Goal: Information Seeking & Learning: Learn about a topic

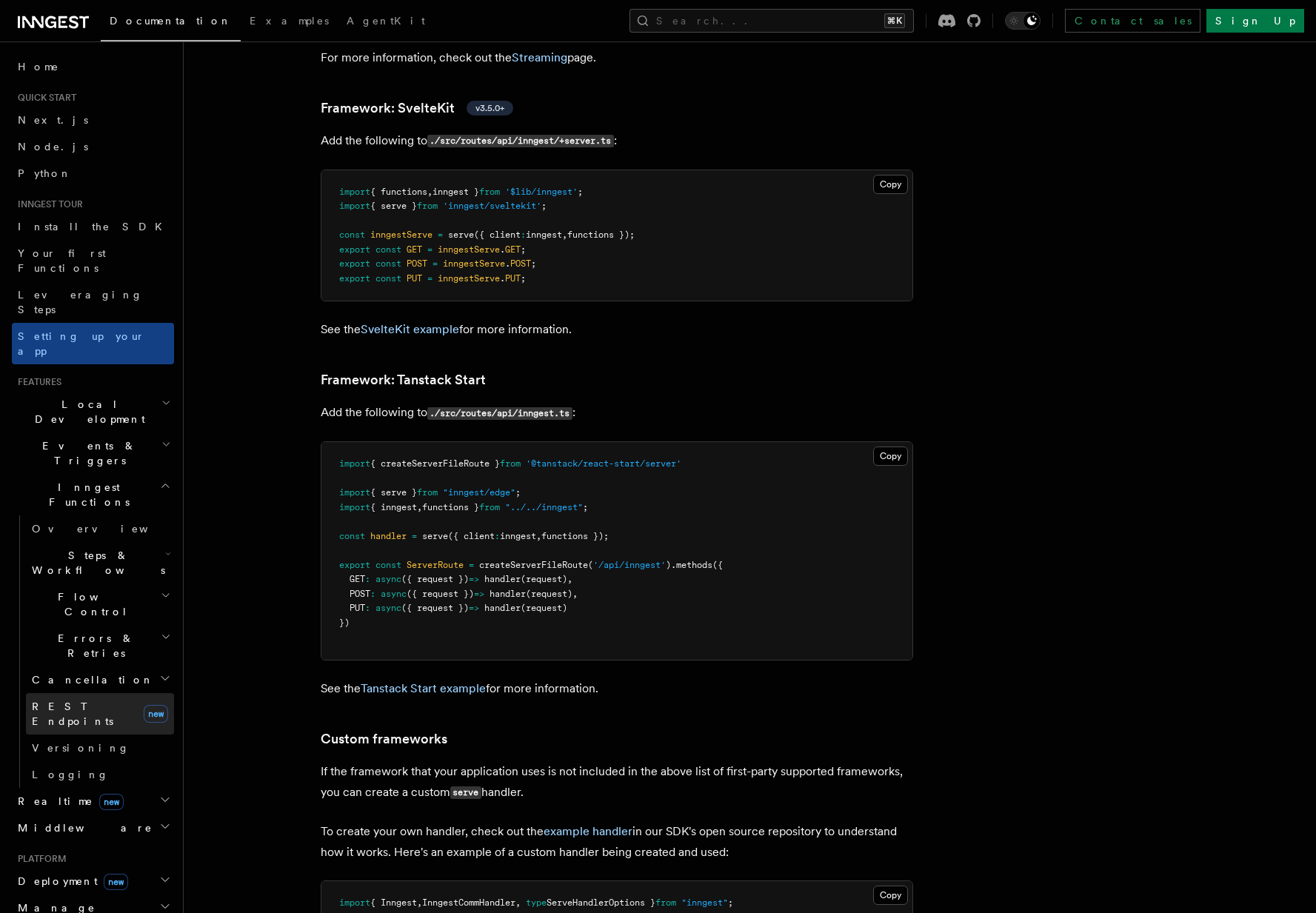
scroll to position [302, 0]
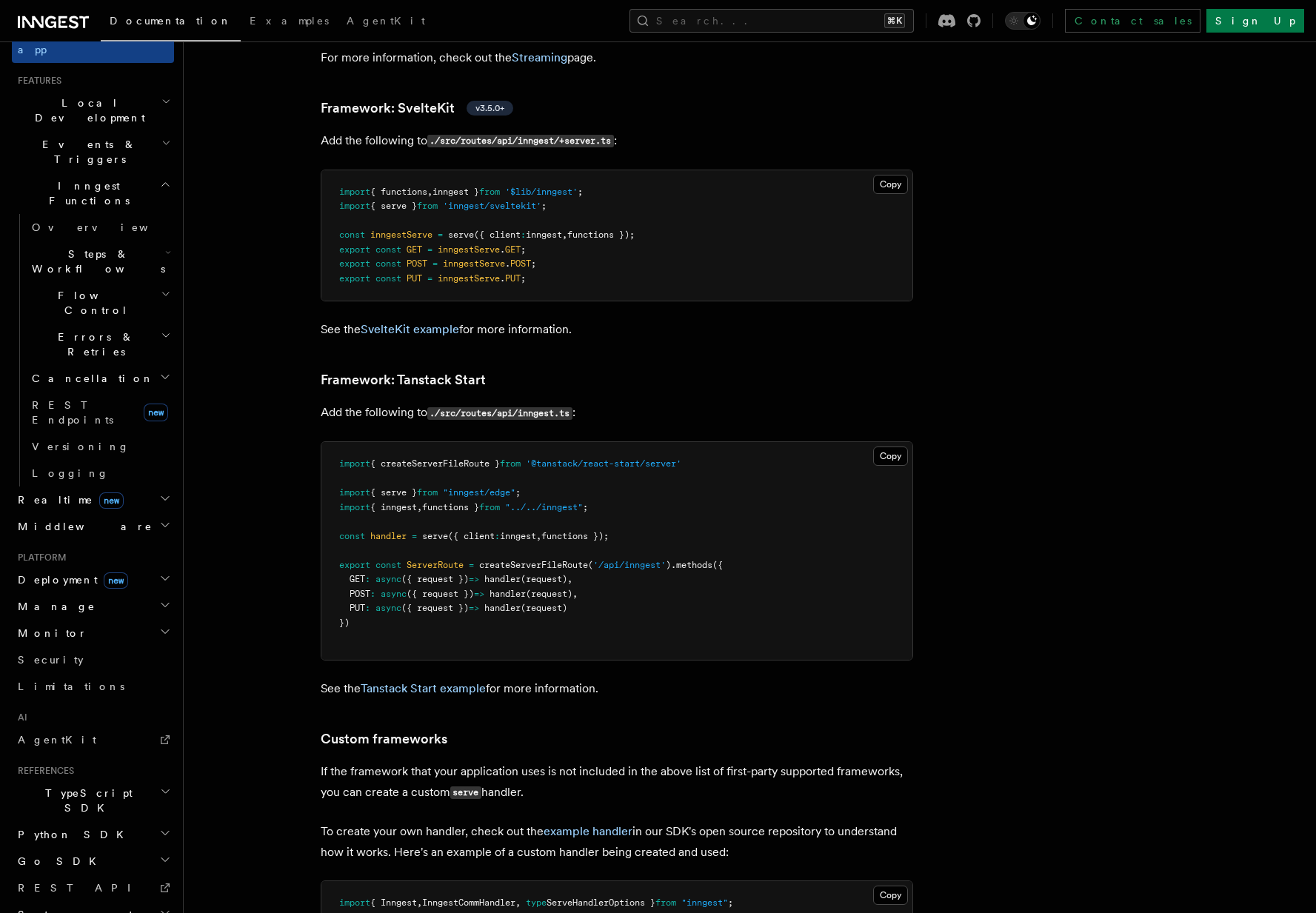
click at [52, 572] on span "Deployment new" at bounding box center [70, 580] width 116 height 15
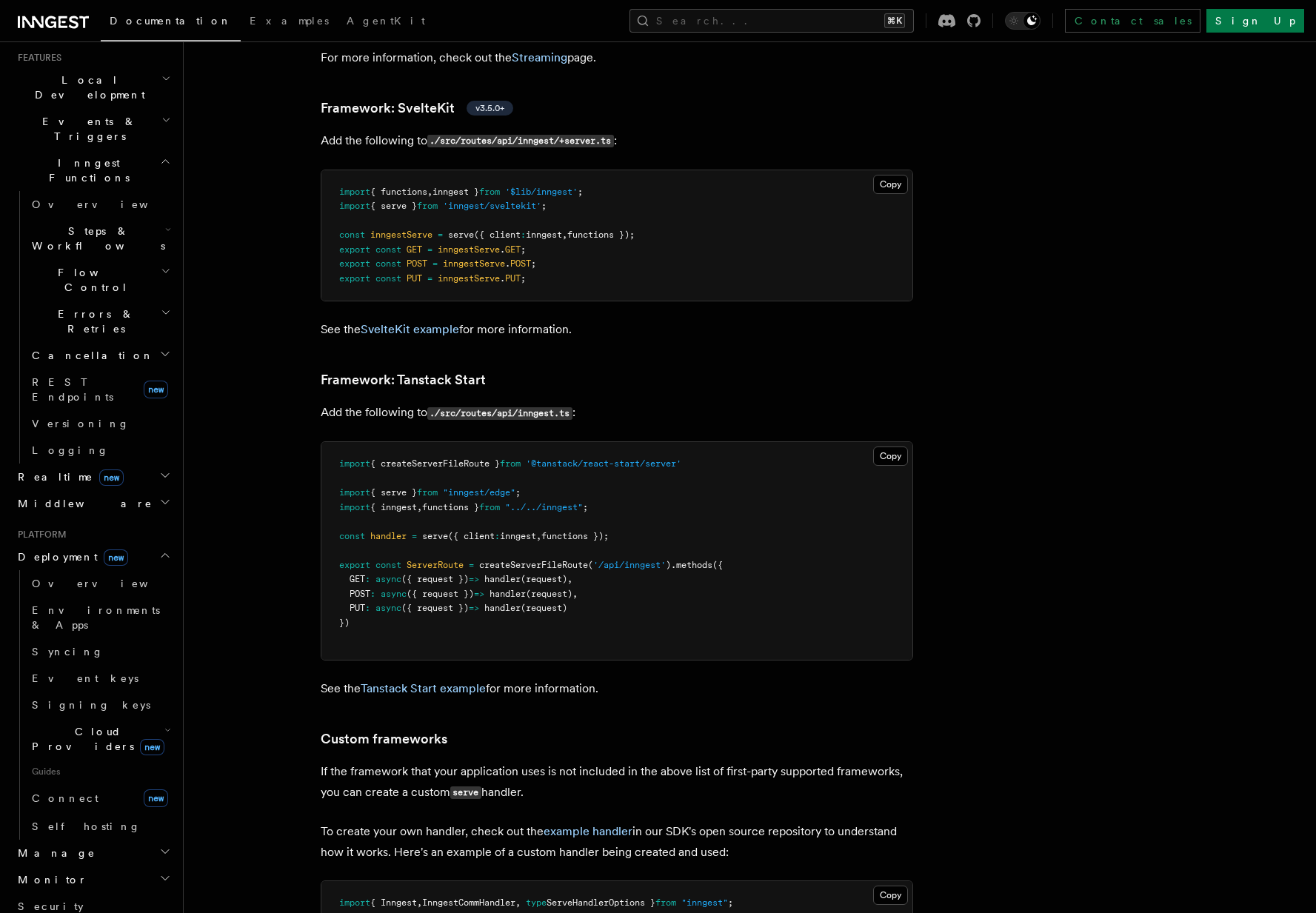
scroll to position [373, 0]
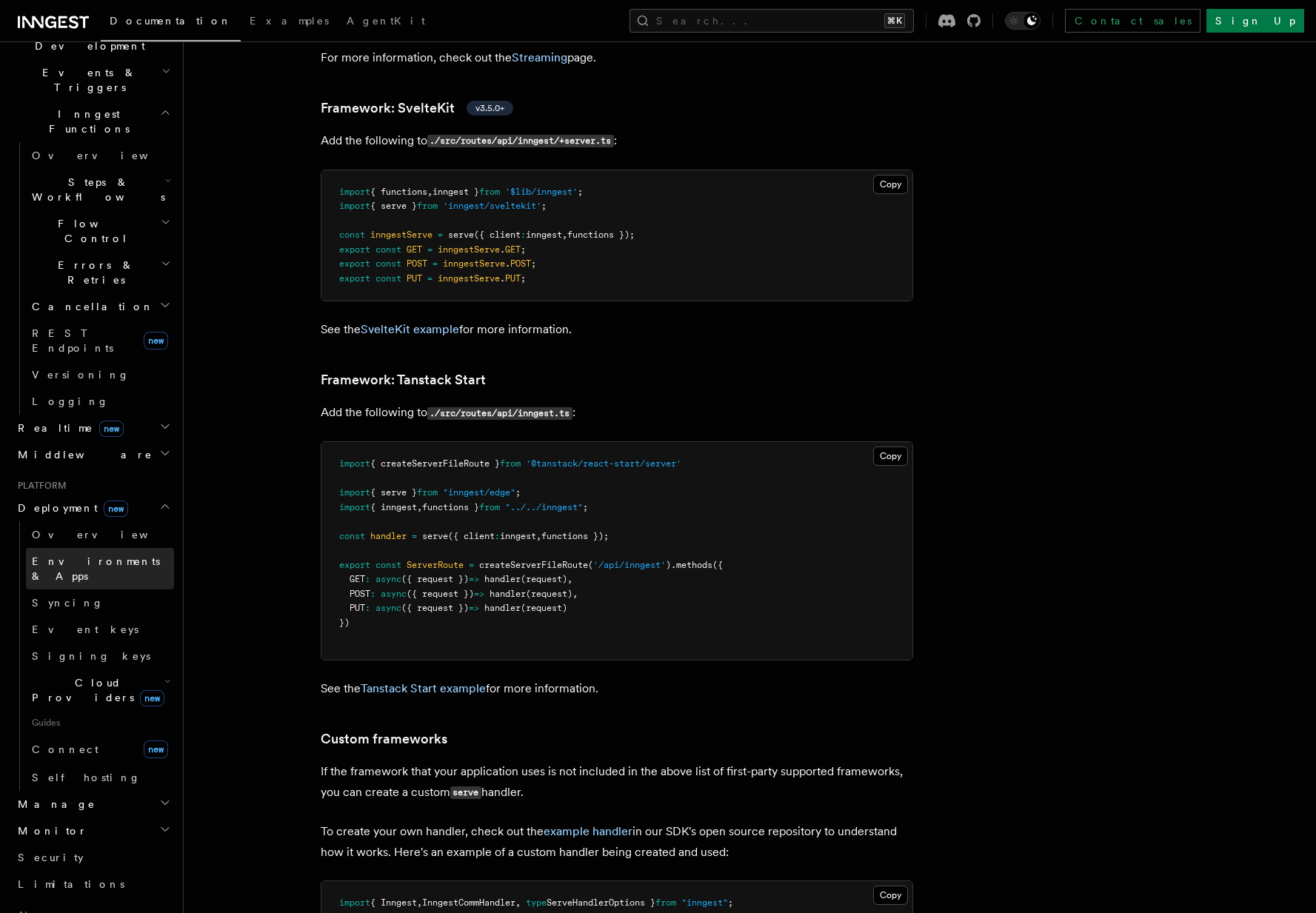
click at [79, 555] on span "Environments & Apps" at bounding box center [96, 569] width 128 height 27
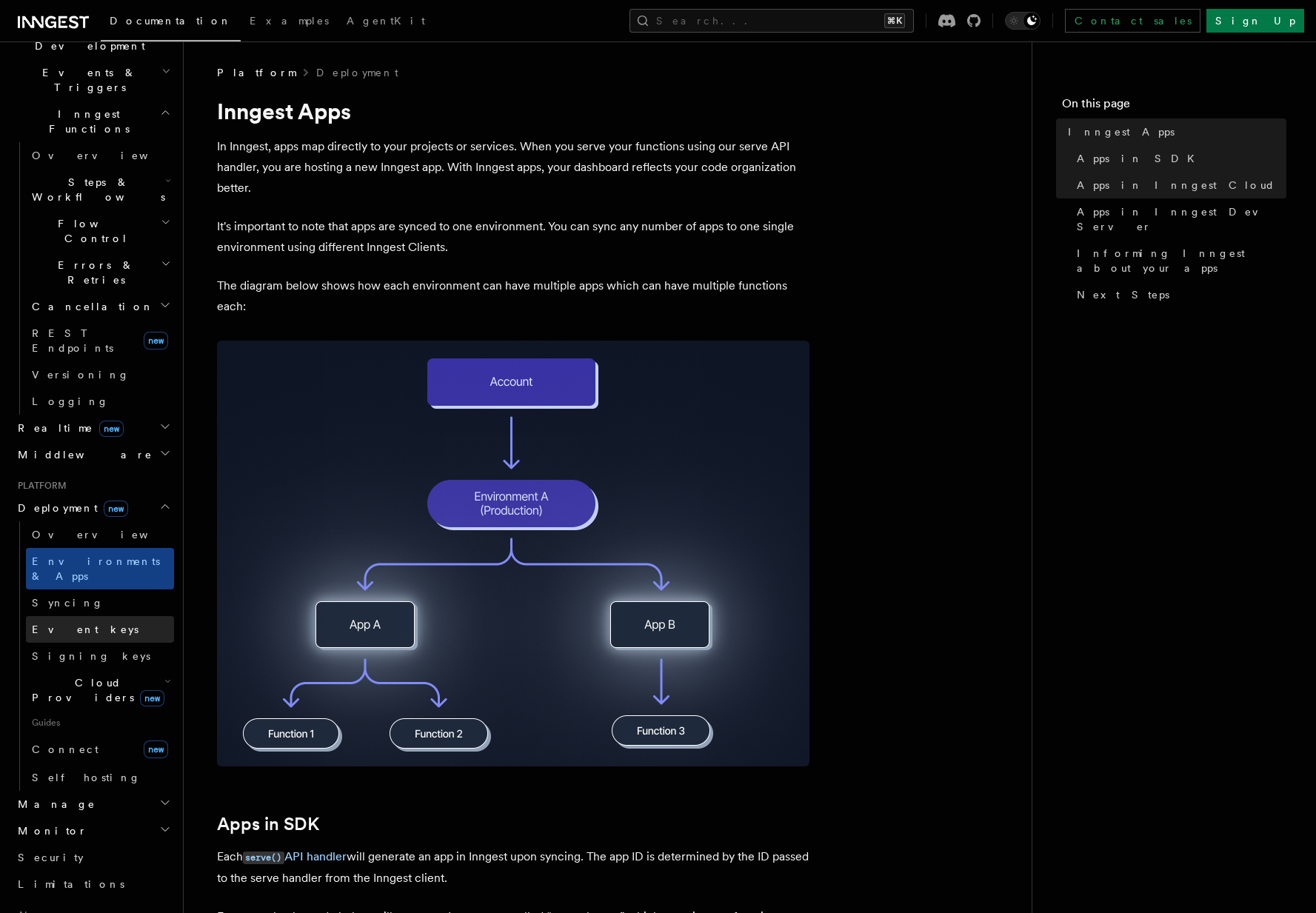
click at [88, 616] on link "Event keys" at bounding box center [100, 629] width 148 height 27
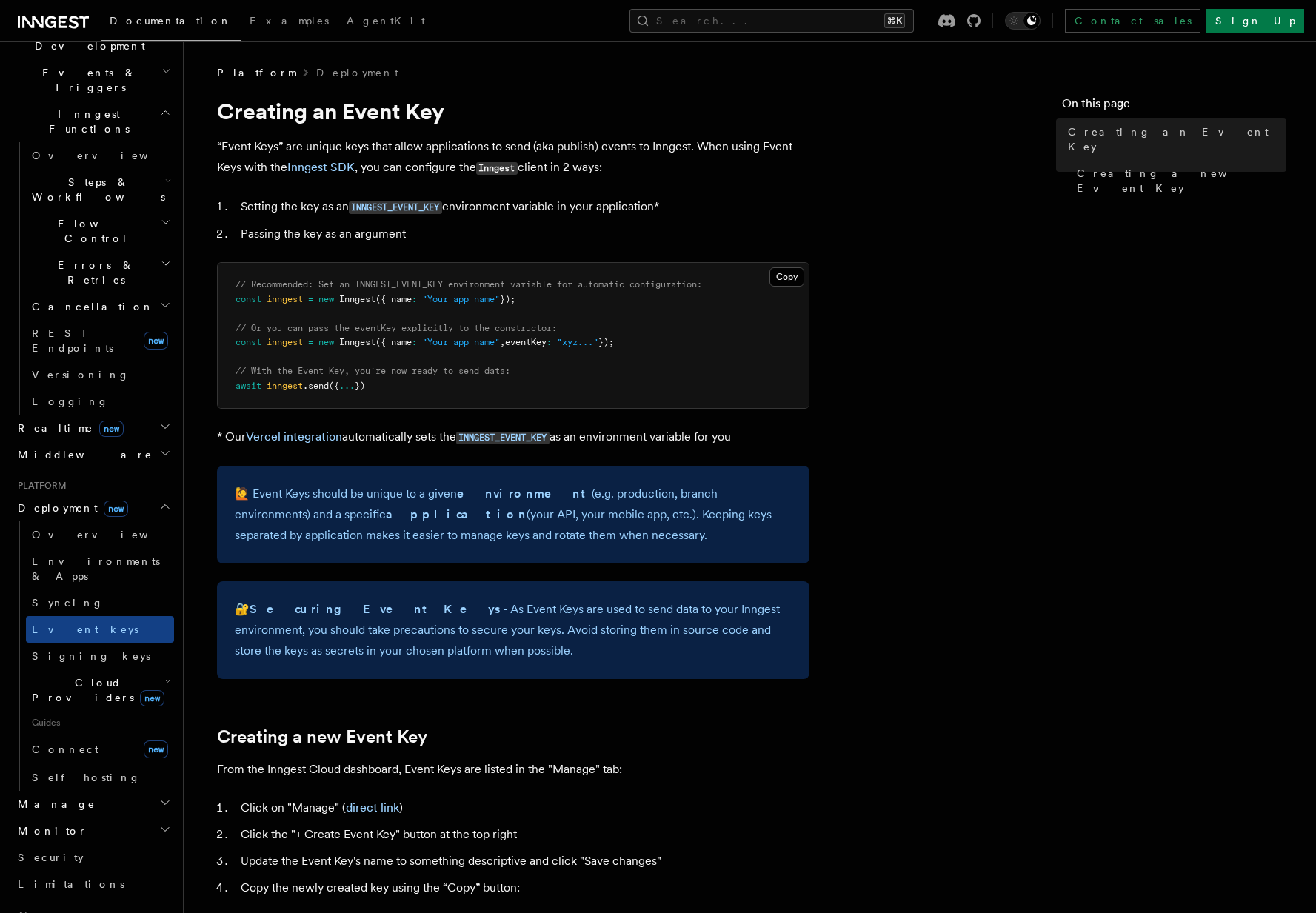
click at [97, 669] on h2 "Cloud Providers new" at bounding box center [100, 689] width 148 height 41
click at [94, 643] on link "Signing keys" at bounding box center [100, 656] width 148 height 27
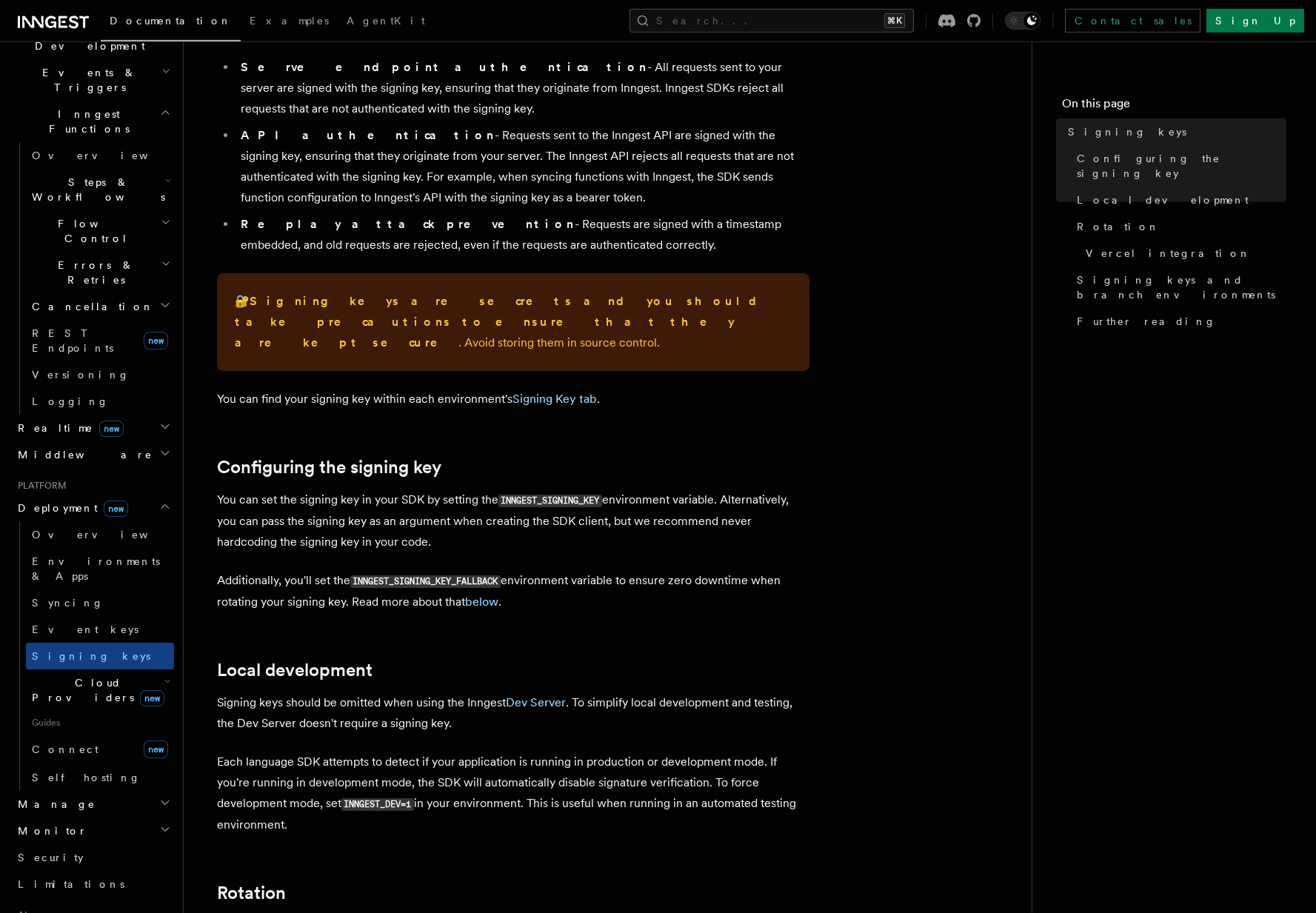
scroll to position [225, 0]
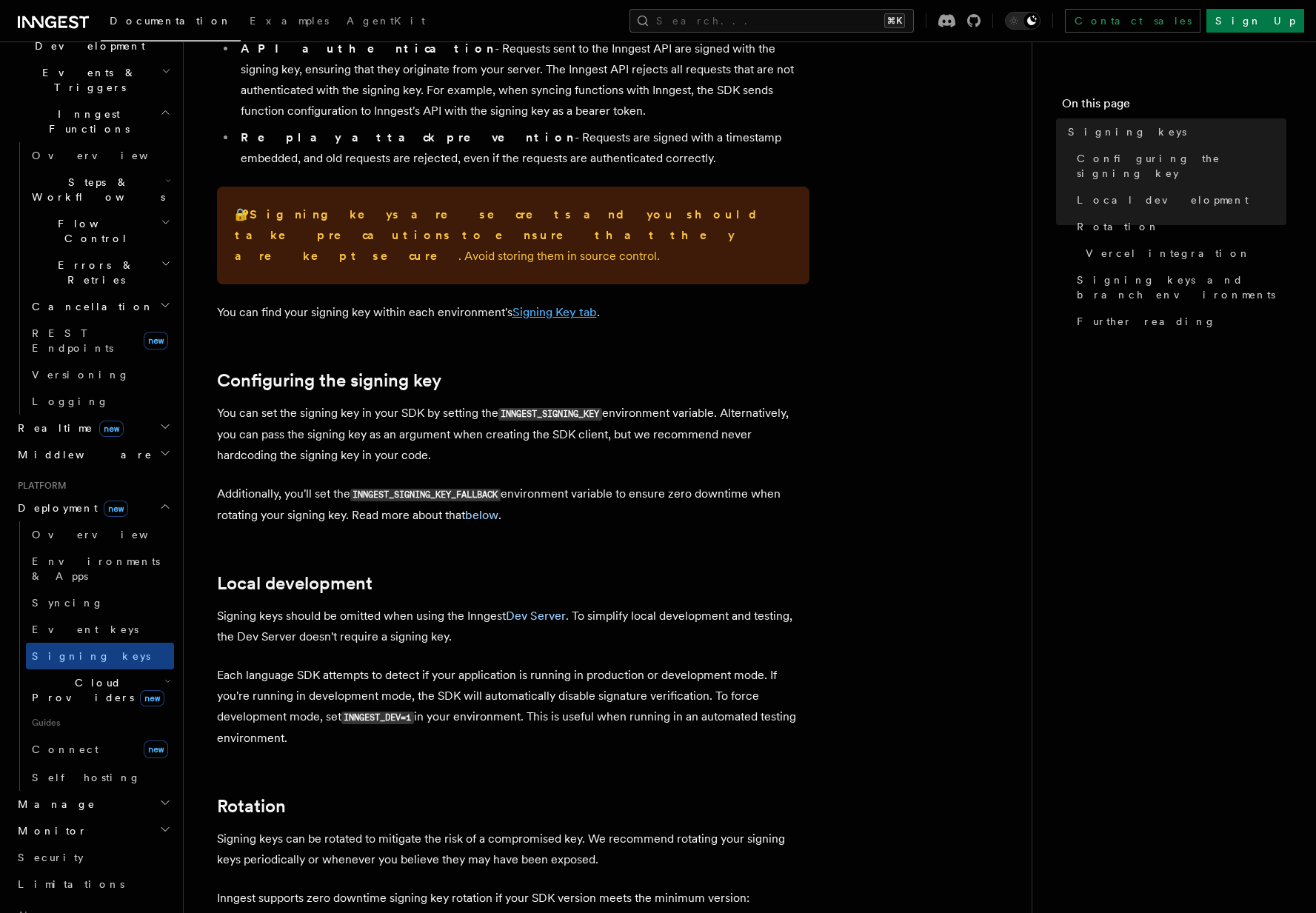
click at [541, 305] on link "Signing Key tab" at bounding box center [555, 312] width 85 height 14
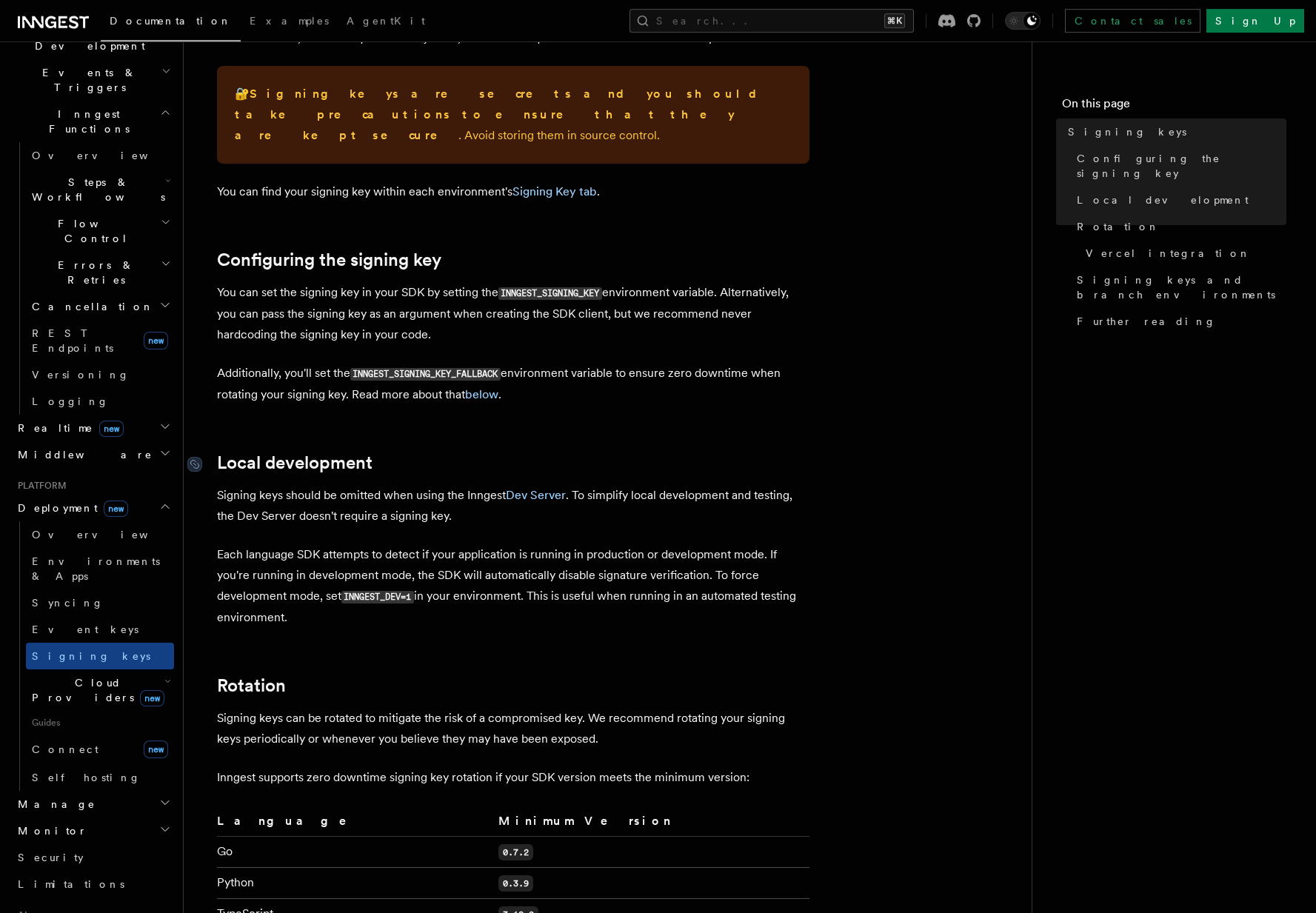
scroll to position [367, 0]
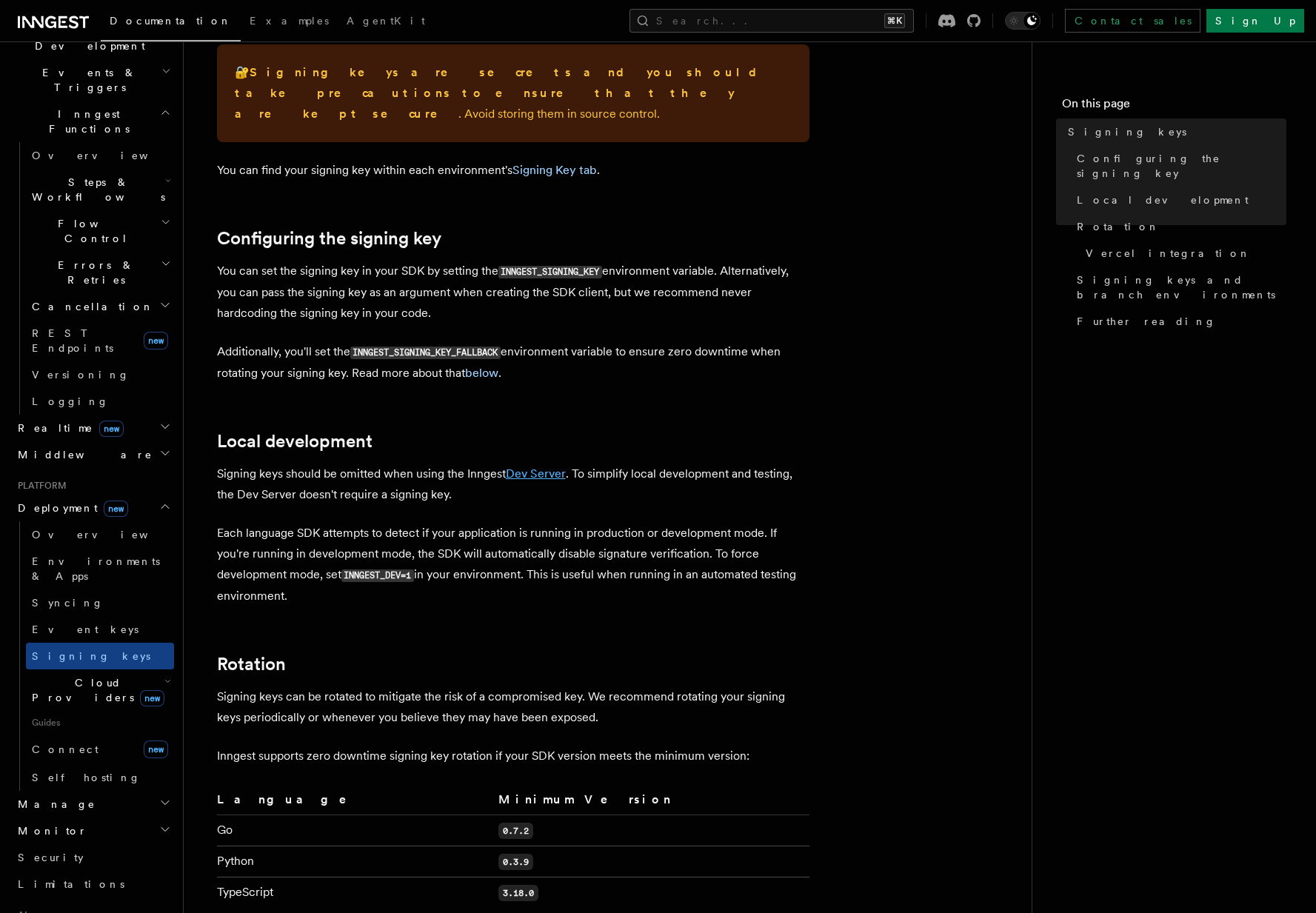
drag, startPoint x: 532, startPoint y: 446, endPoint x: 538, endPoint y: 459, distance: 14.3
click at [533, 463] on p "Signing keys should be omitted when using the Inngest Dev Server . To simplify …" at bounding box center [514, 483] width 593 height 41
click at [538, 466] on link "Dev Server" at bounding box center [536, 473] width 60 height 14
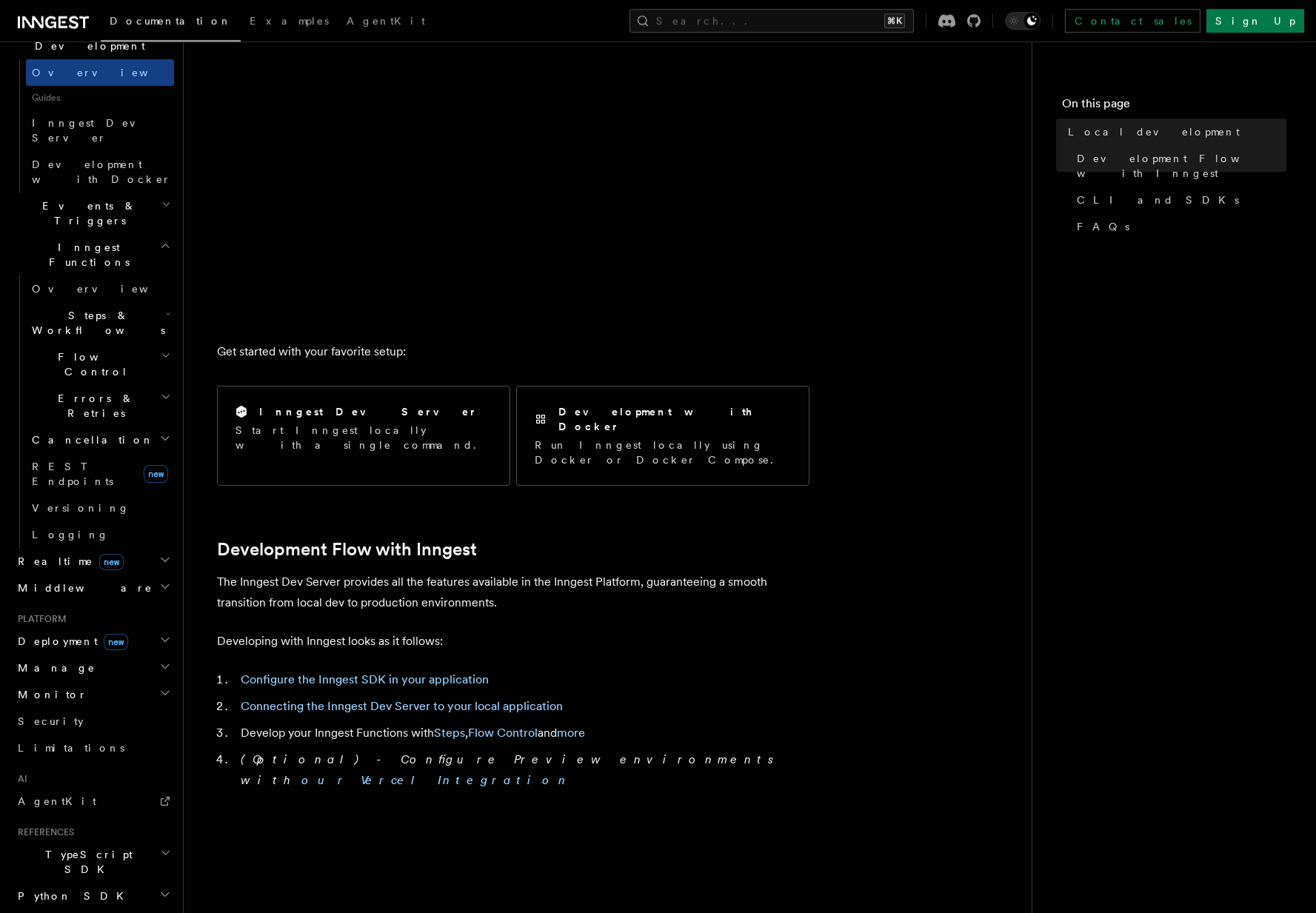
scroll to position [308, 0]
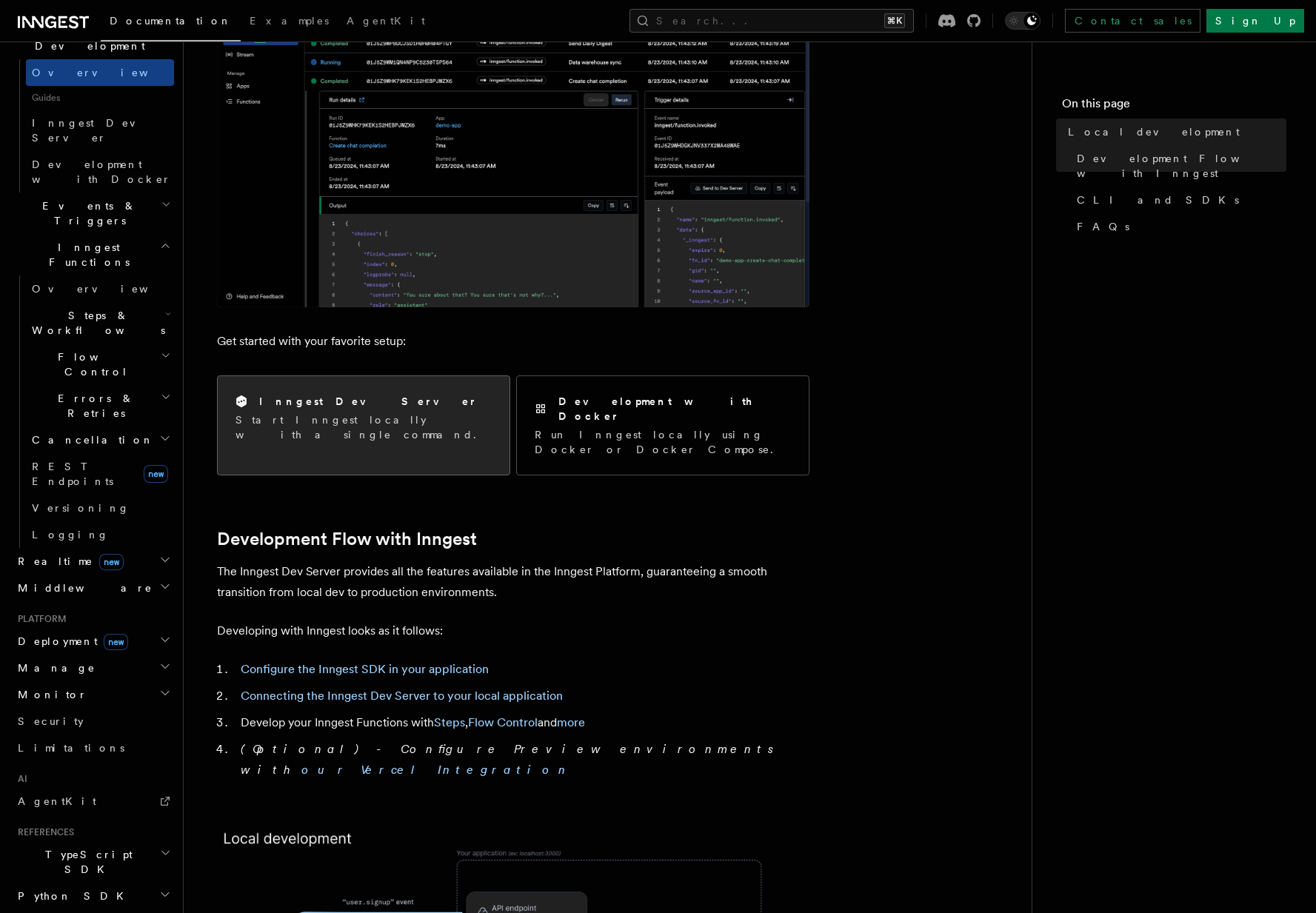
click at [430, 410] on div "Inngest Dev Server Start Inngest locally with a single command." at bounding box center [364, 418] width 256 height 48
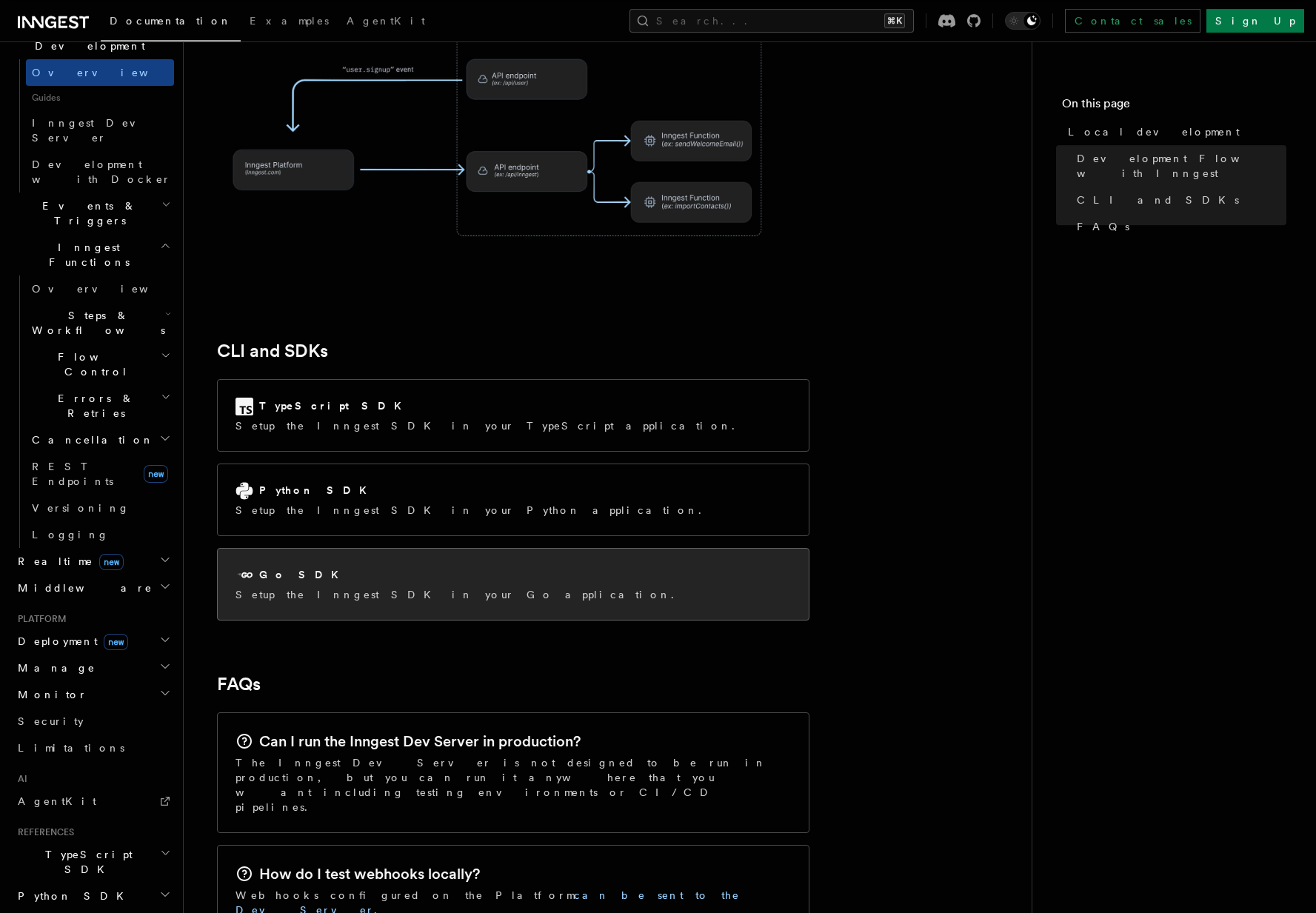
scroll to position [1765, 0]
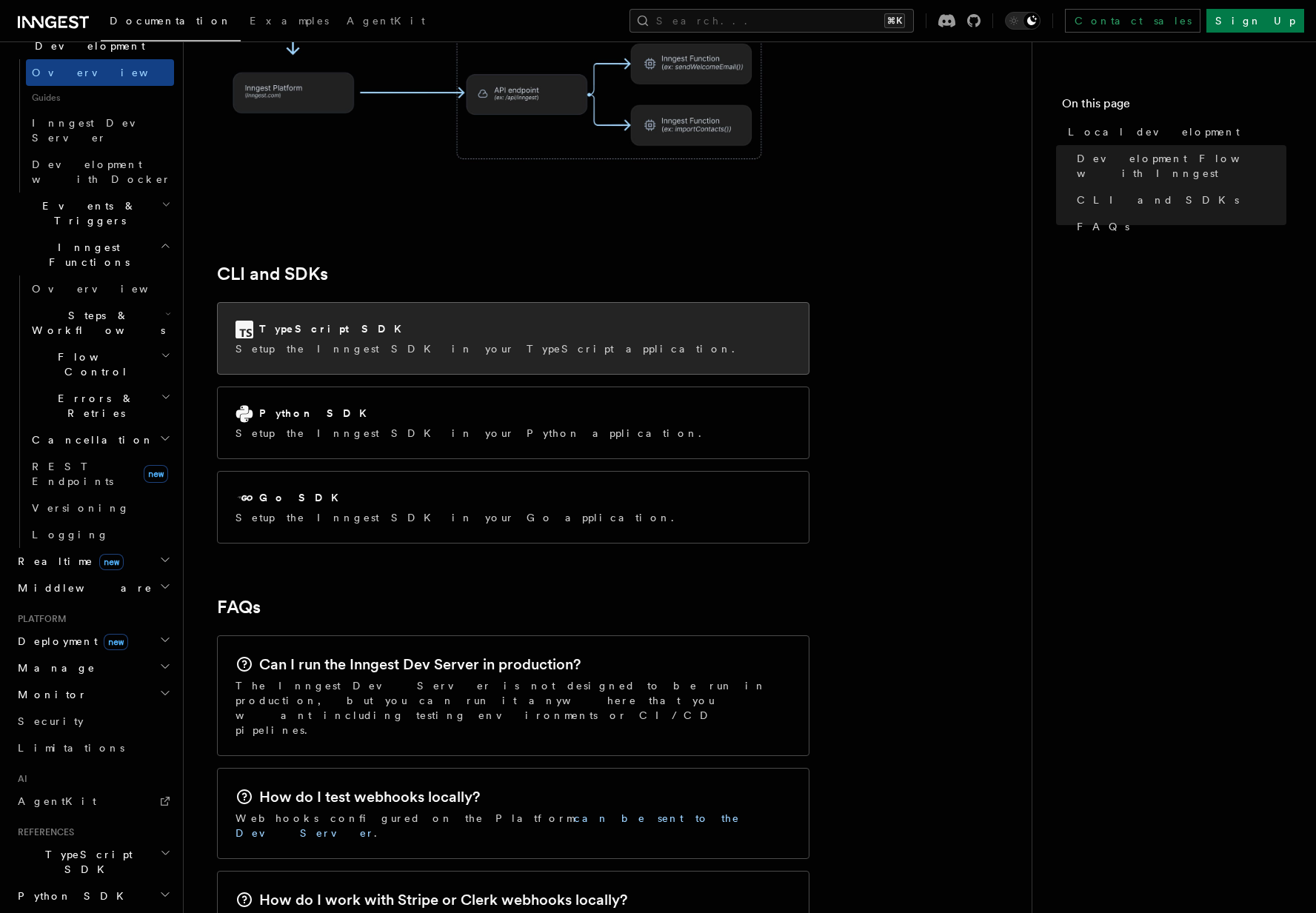
click at [400, 341] on p "Setup the Inngest SDK in your TypeScript application." at bounding box center [490, 349] width 508 height 15
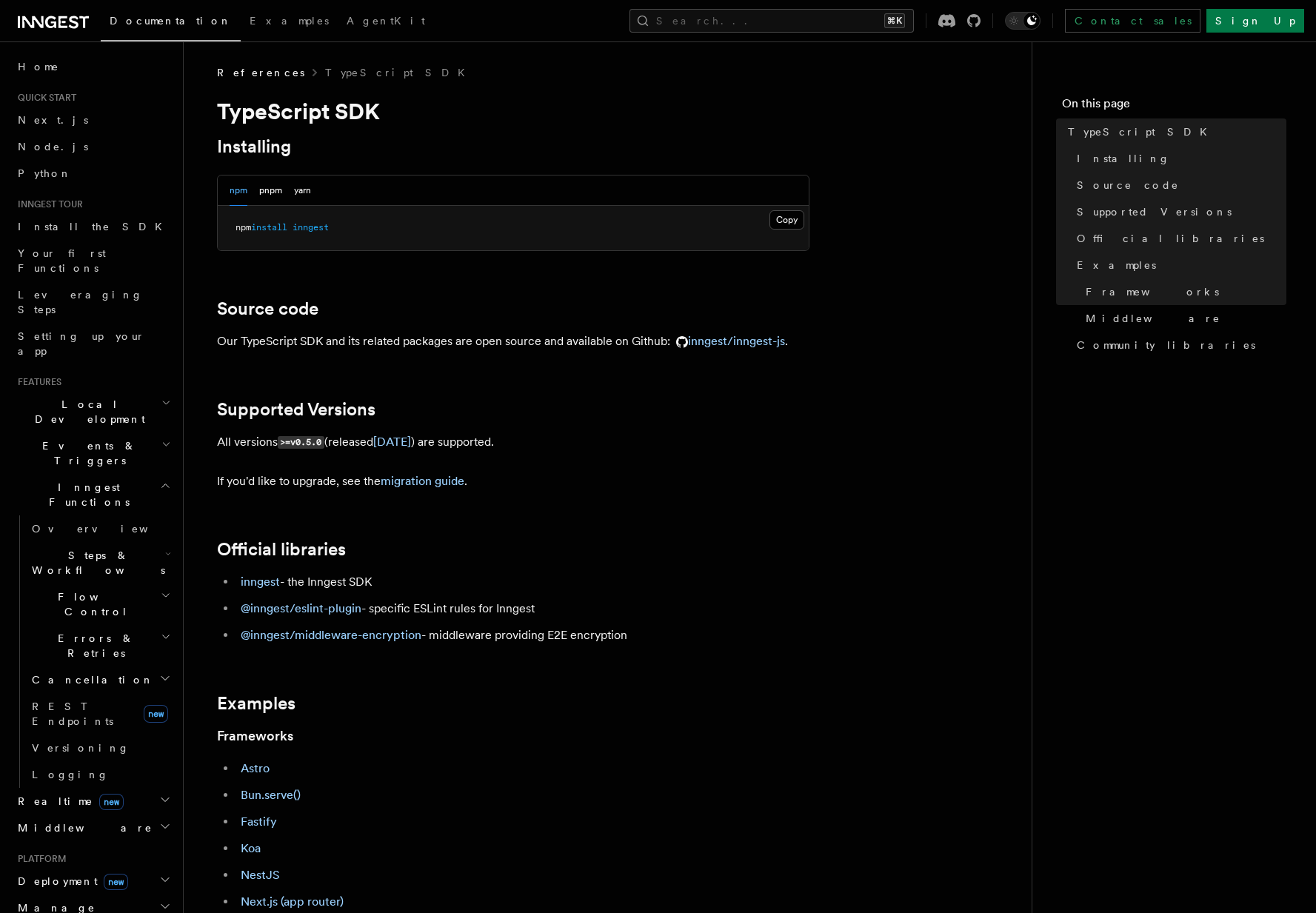
click at [67, 548] on span "Steps & Workflows" at bounding box center [96, 563] width 139 height 30
click at [99, 584] on link "Overview" at bounding box center [106, 597] width 134 height 27
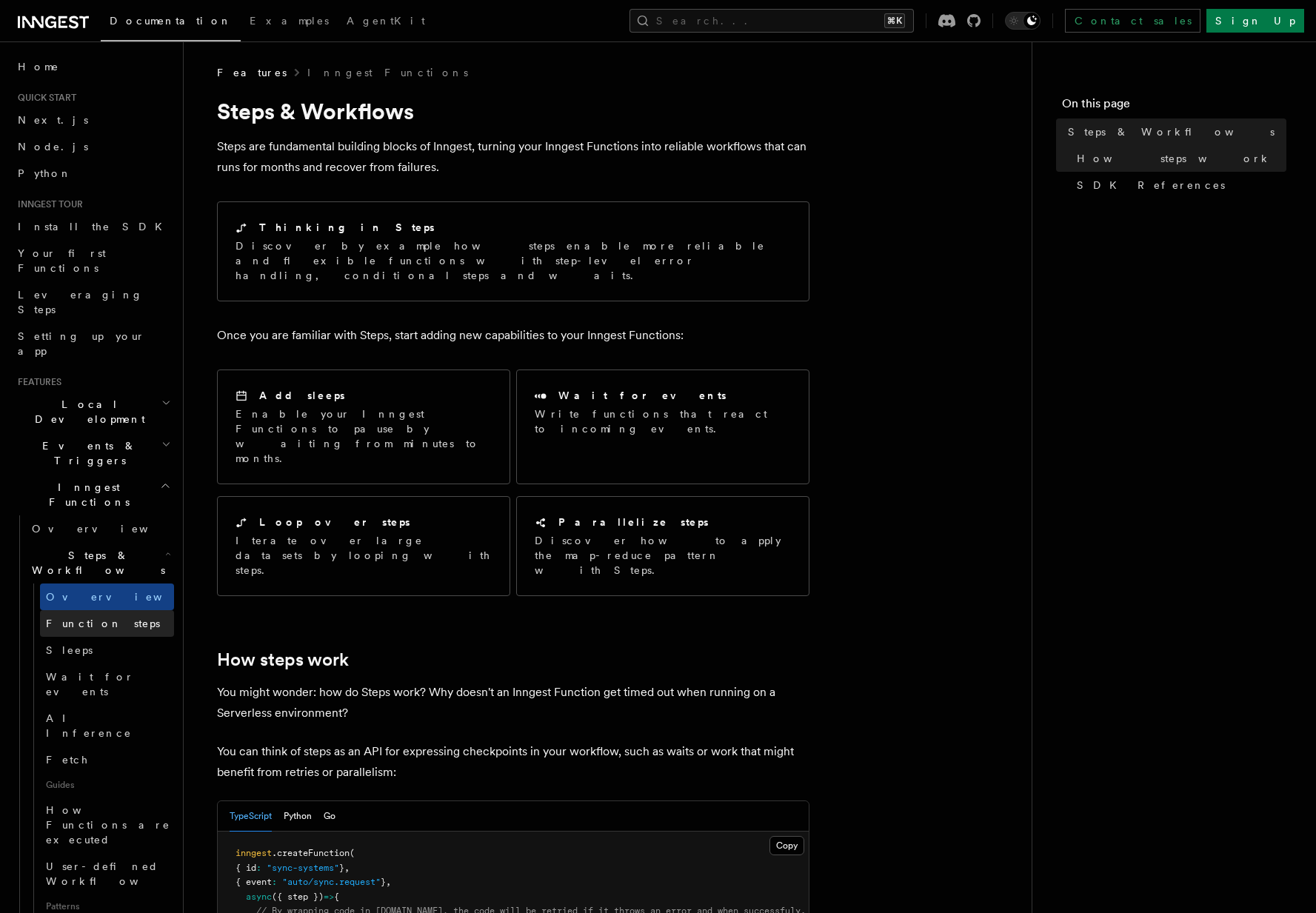
click at [106, 617] on span "Function steps" at bounding box center [103, 623] width 114 height 12
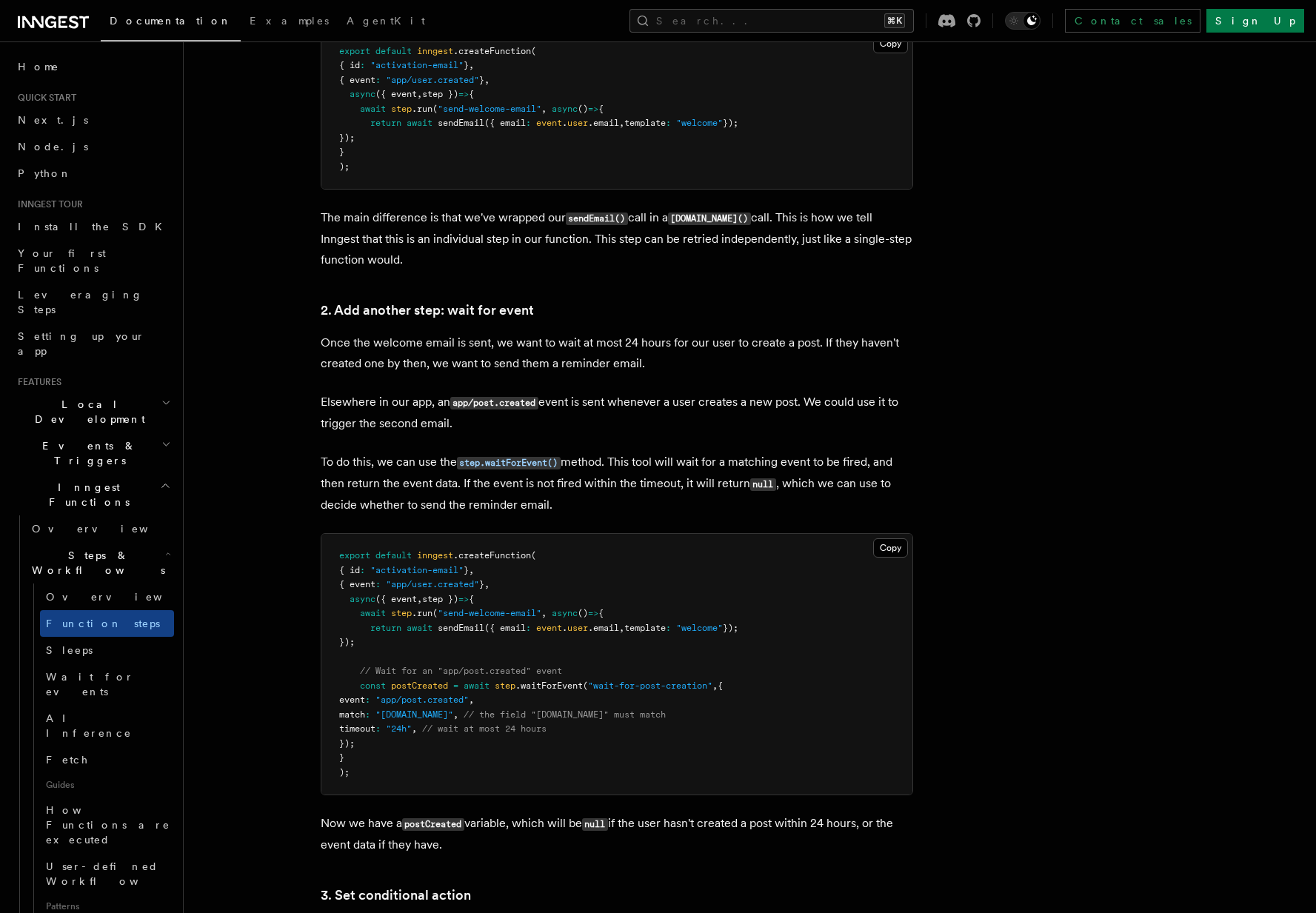
scroll to position [1362, 0]
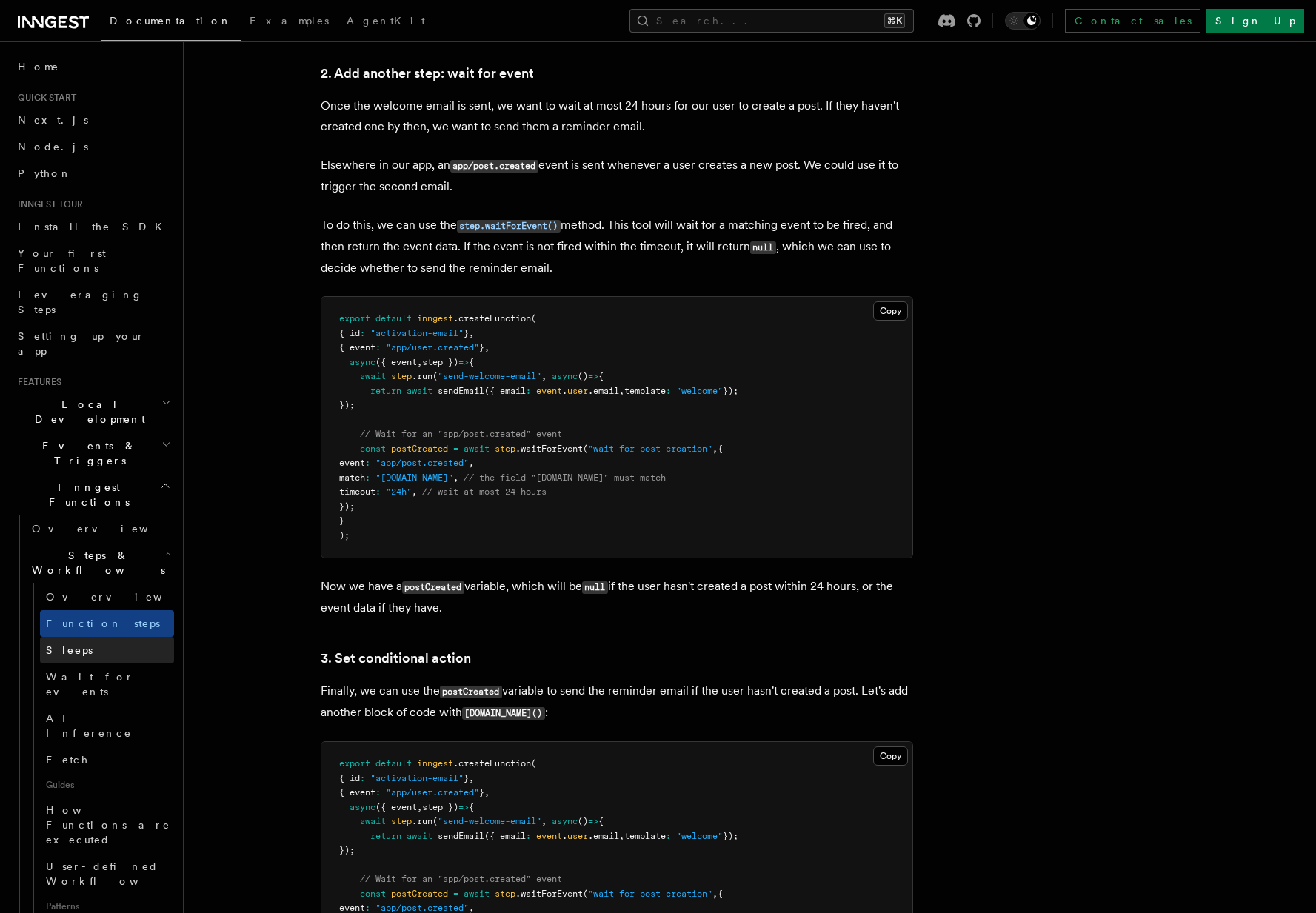
click at [111, 637] on link "Sleeps" at bounding box center [106, 650] width 134 height 27
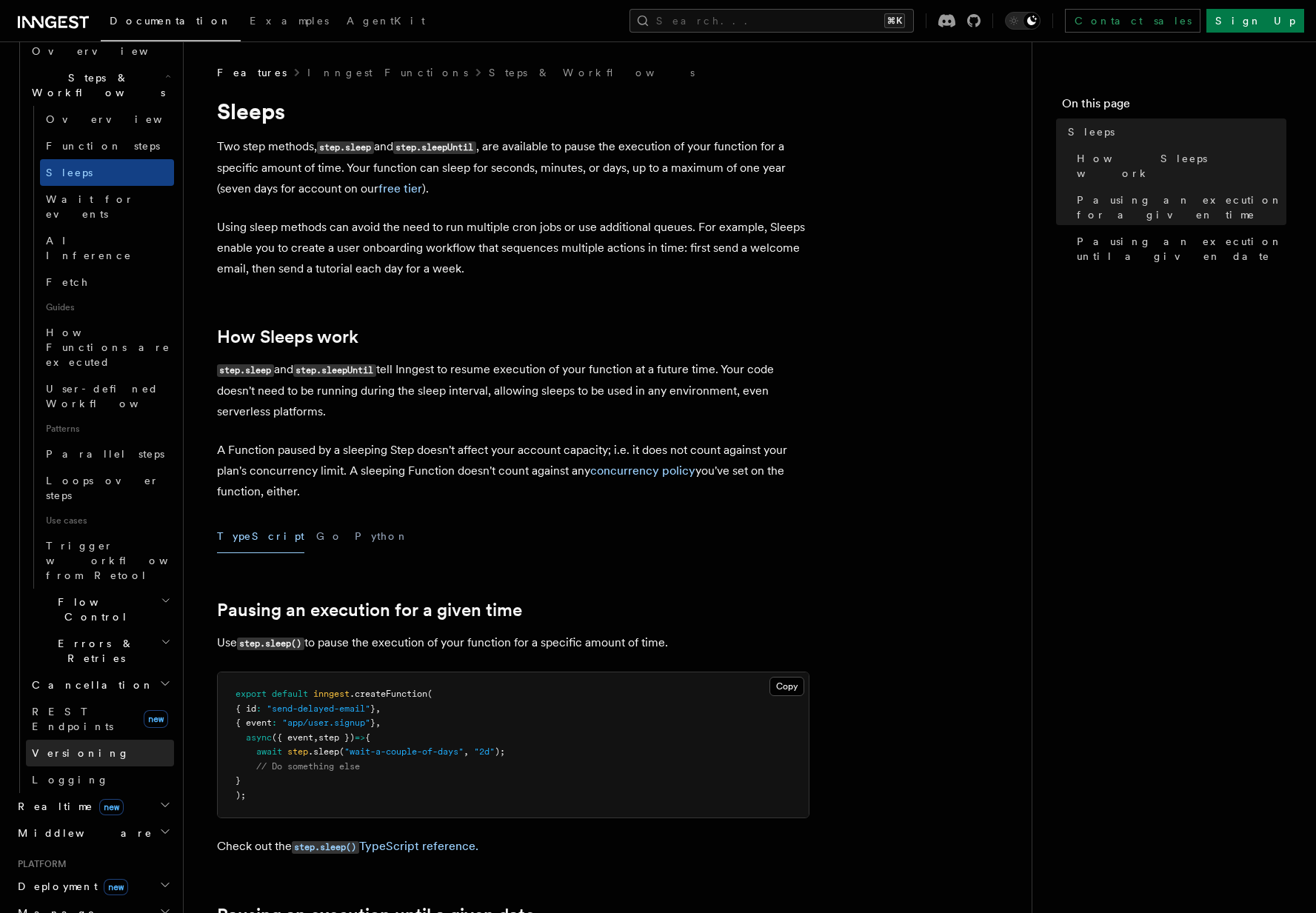
scroll to position [505, 0]
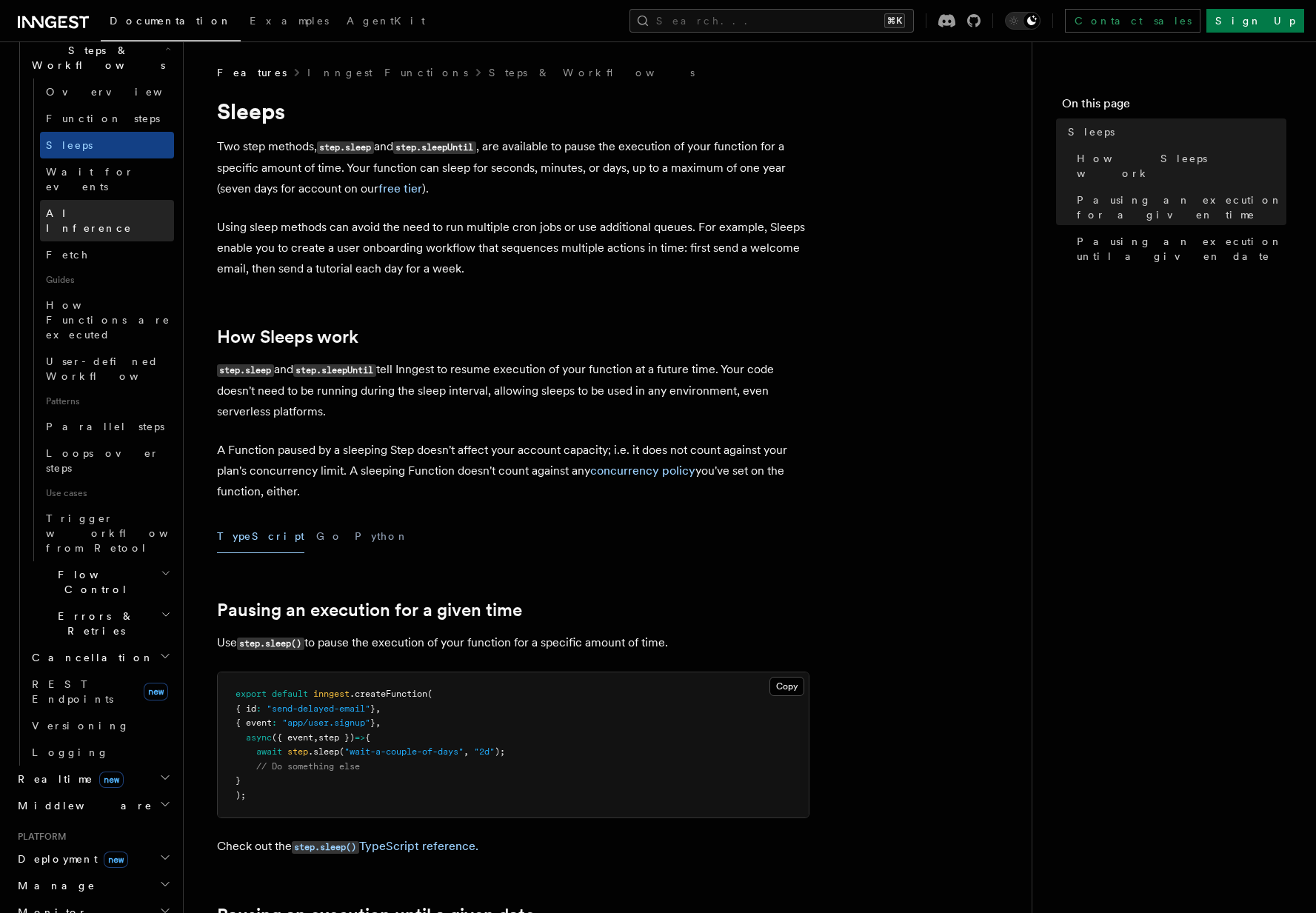
click at [86, 207] on span "AI Inference" at bounding box center [88, 221] width 86 height 27
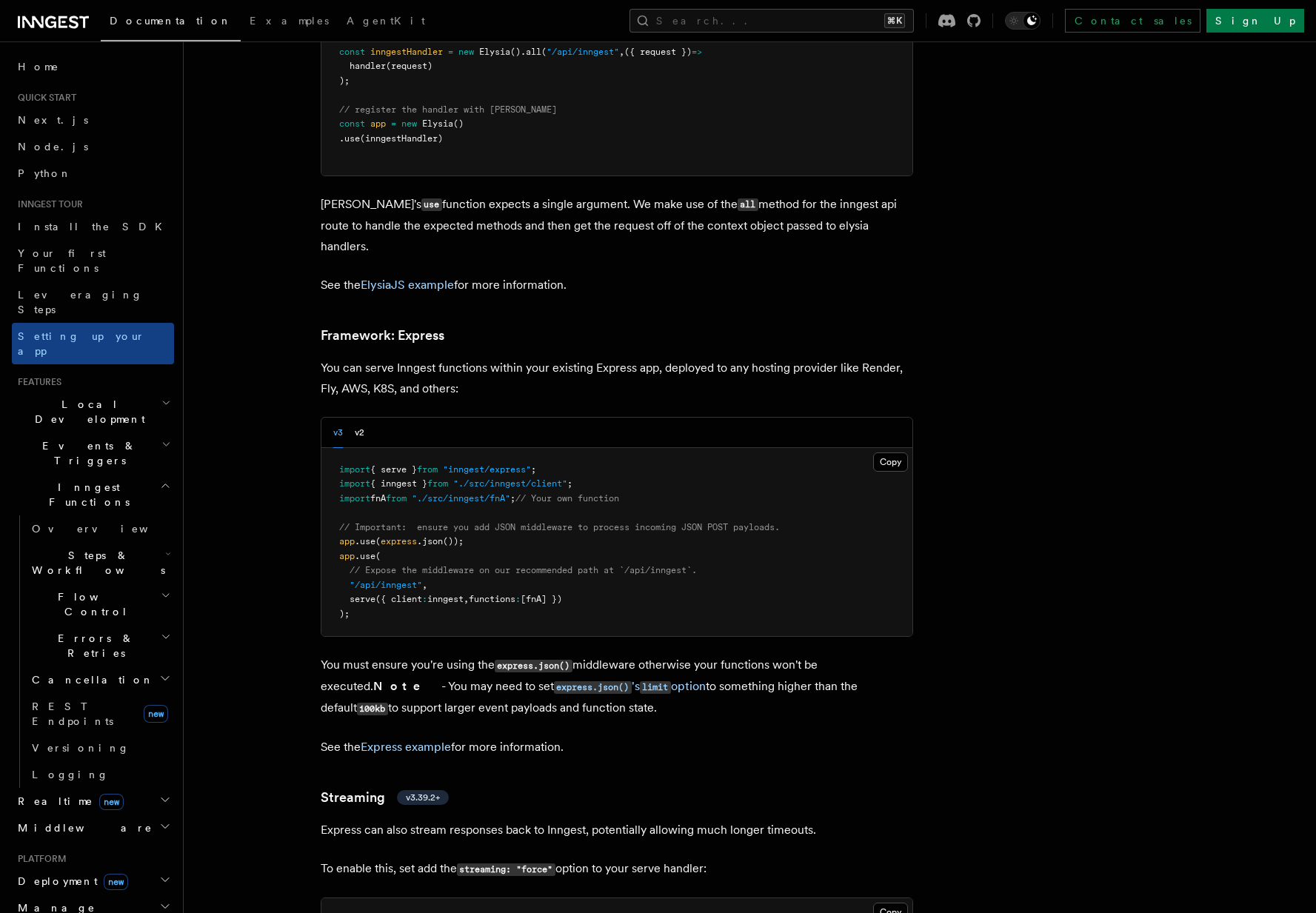
scroll to position [4188, 0]
